Goal: Book appointment/travel/reservation

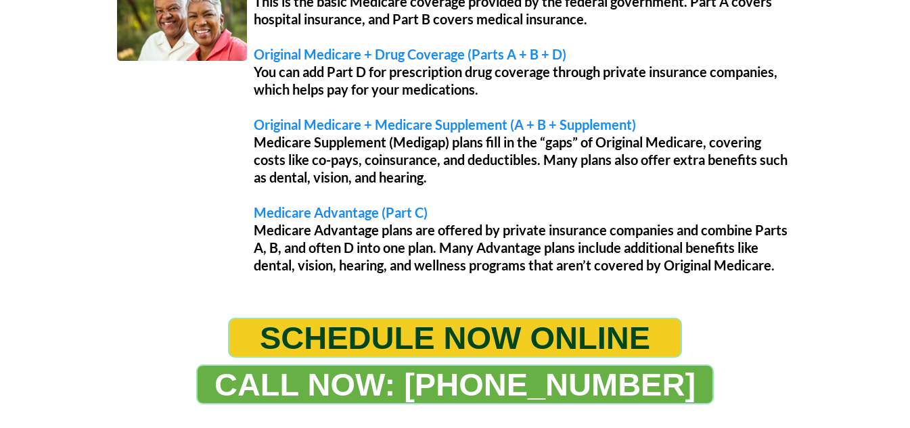
scroll to position [1263, 0]
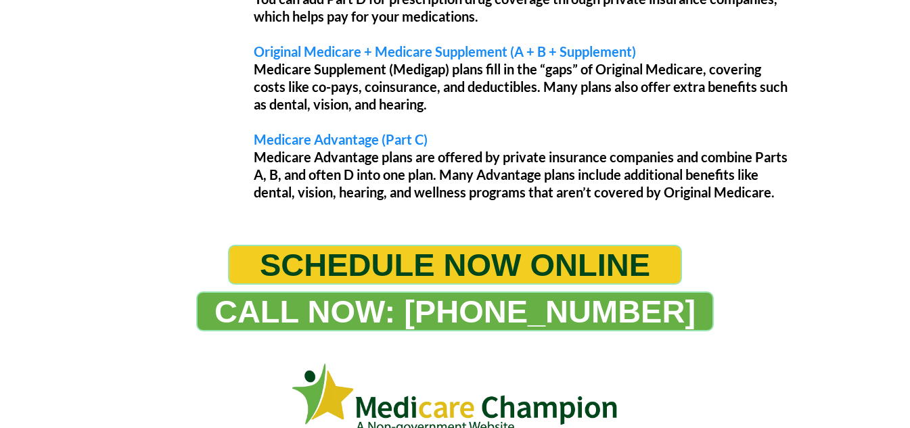
click at [389, 264] on span "SCHEDULE NOW ONLINE" at bounding box center [455, 264] width 390 height 37
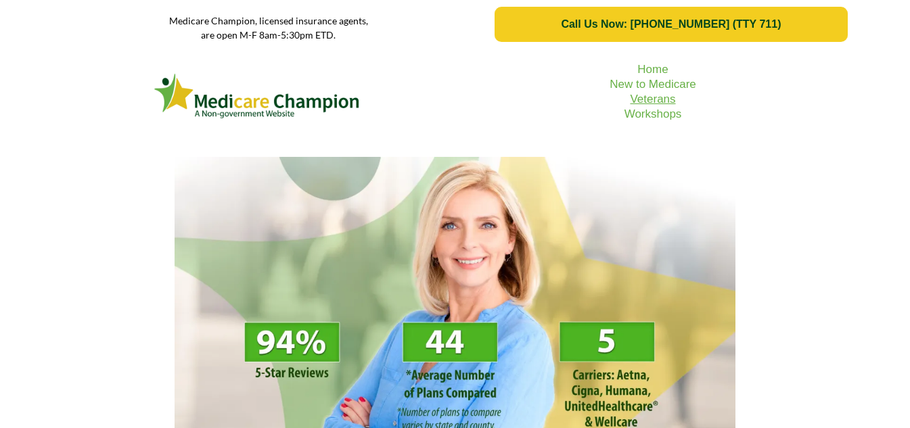
click at [662, 97] on link "Veterans" at bounding box center [652, 99] width 45 height 13
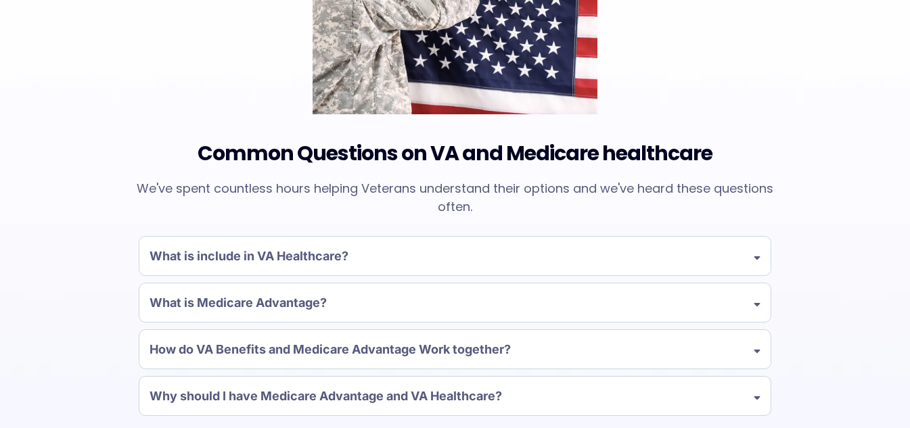
scroll to position [1128, 0]
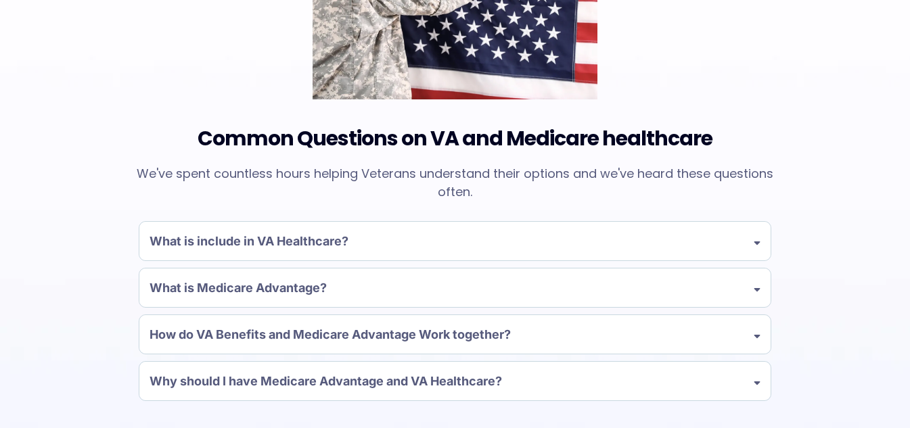
click at [756, 243] on icon at bounding box center [757, 240] width 7 height 11
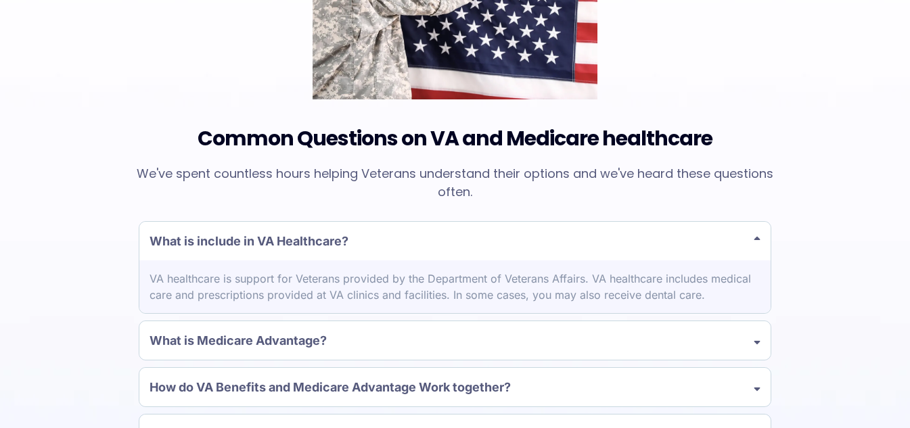
click at [430, 235] on div "What is include in VA Healthcare?" at bounding box center [454, 241] width 631 height 39
